Goal: Task Accomplishment & Management: Manage account settings

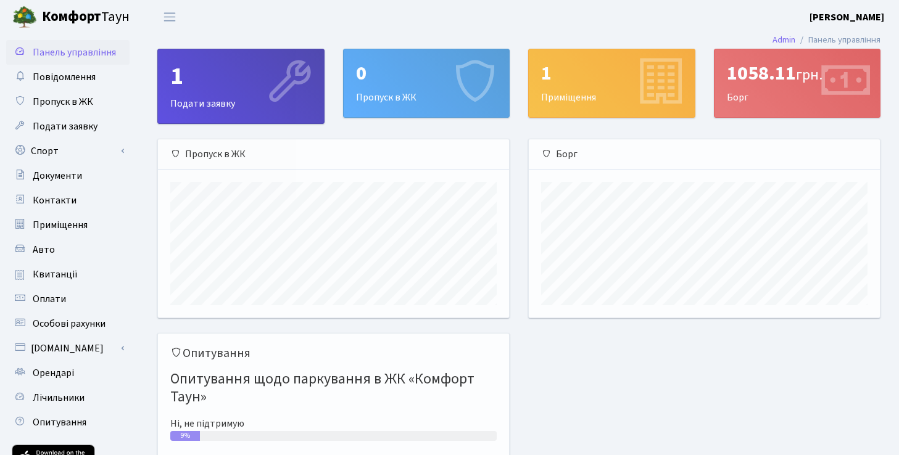
scroll to position [178, 351]
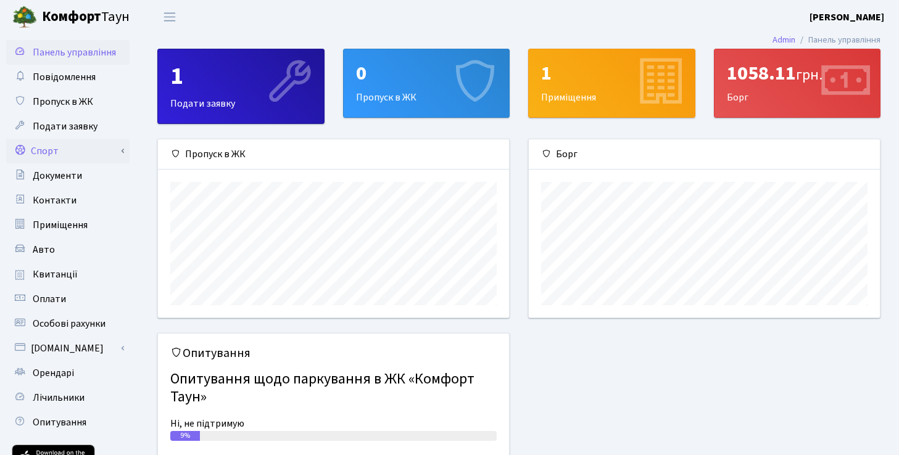
click at [62, 148] on link "Спорт" at bounding box center [67, 151] width 123 height 25
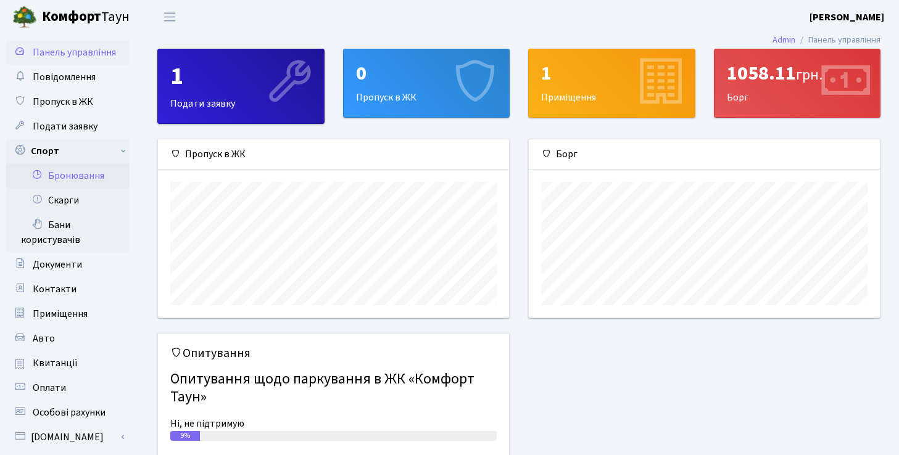
click at [80, 181] on link "Бронювання" at bounding box center [67, 176] width 123 height 25
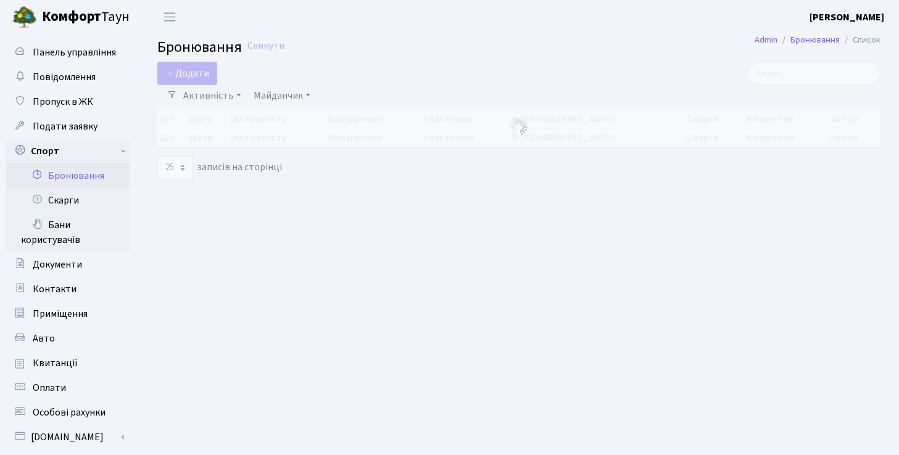
select select "25"
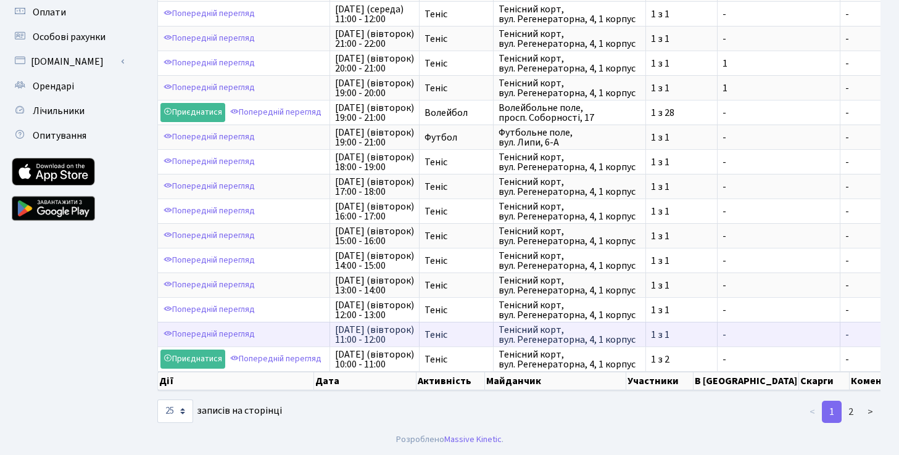
scroll to position [376, 0]
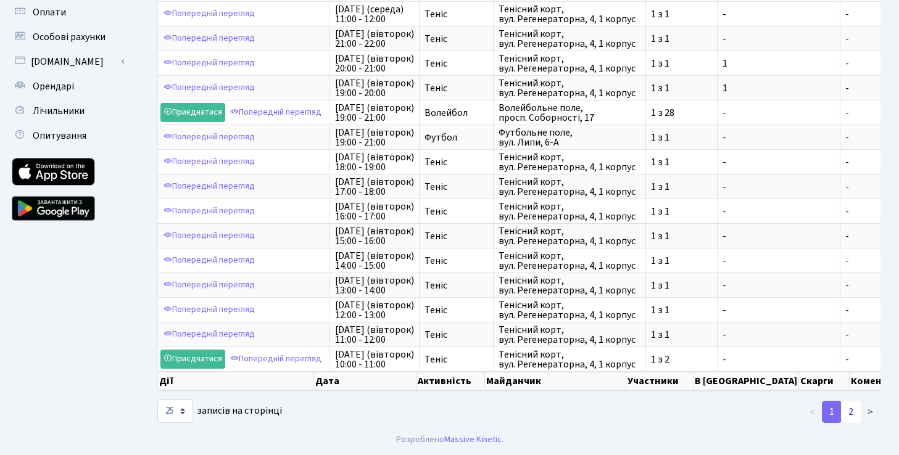
click at [857, 416] on link "2" at bounding box center [851, 412] width 20 height 22
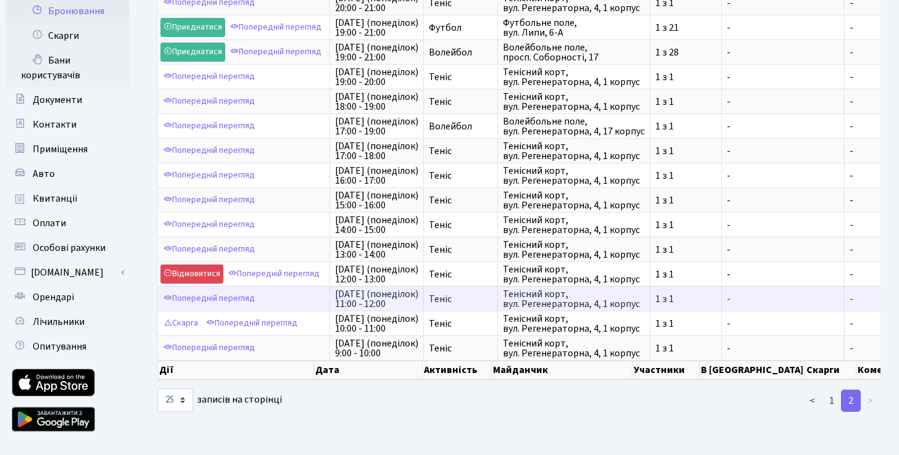
scroll to position [160, 0]
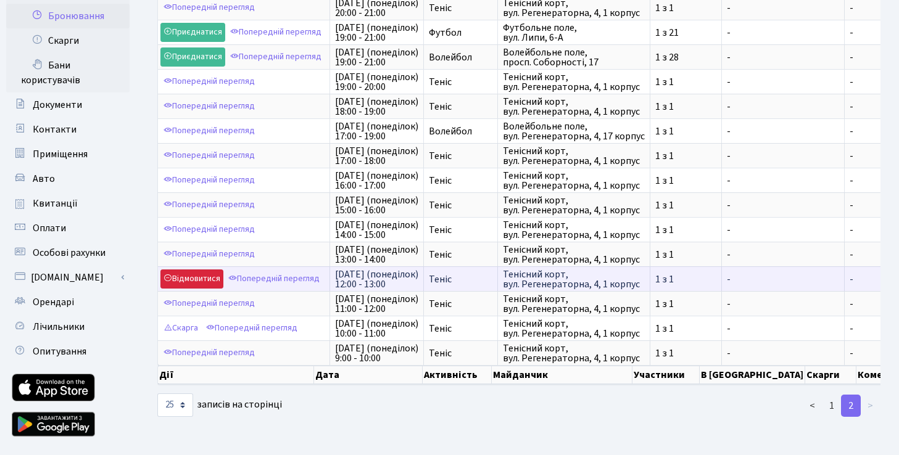
click at [199, 282] on link "Відмовитися" at bounding box center [191, 279] width 63 height 19
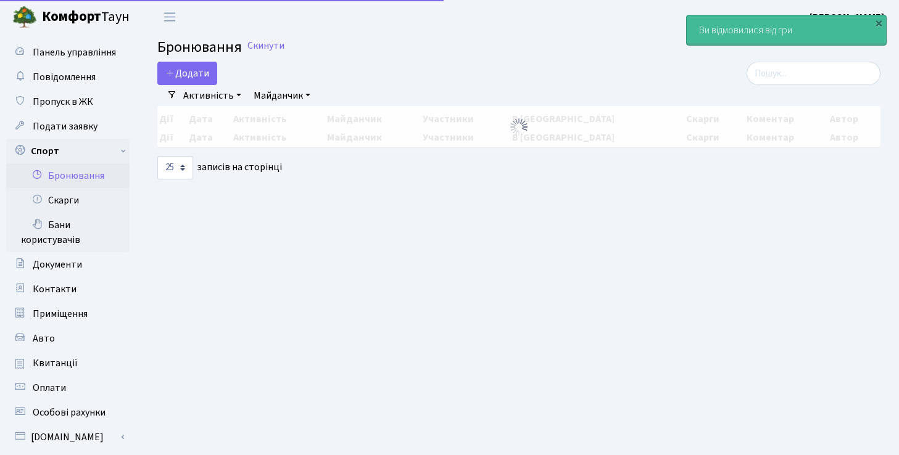
select select "25"
